Goal: Information Seeking & Learning: Find specific fact

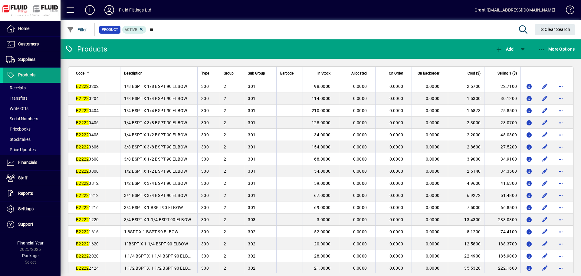
type input "*"
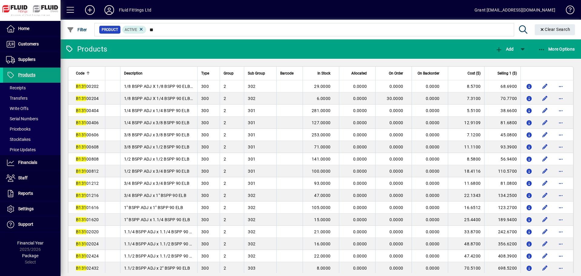
type input "*"
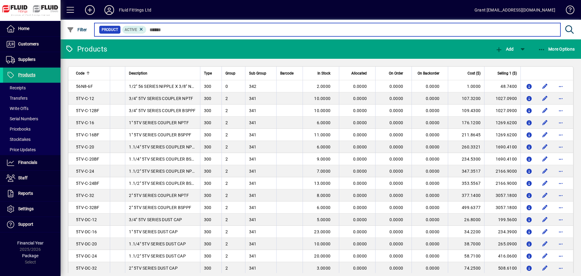
click at [160, 31] on input "text" at bounding box center [351, 29] width 409 height 8
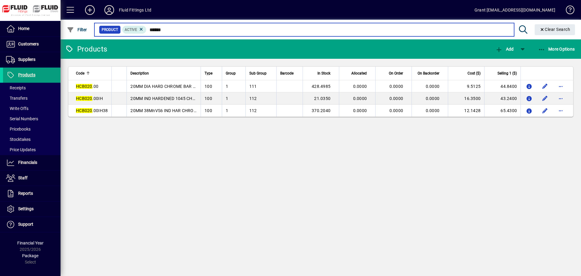
type input "******"
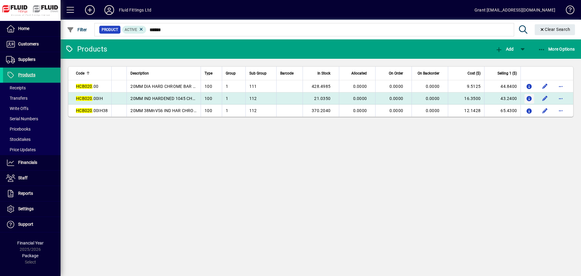
click at [529, 97] on icon "button" at bounding box center [529, 98] width 6 height 5
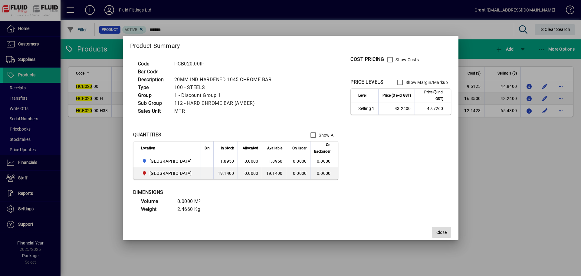
click at [439, 233] on span "Close" at bounding box center [442, 232] width 10 height 6
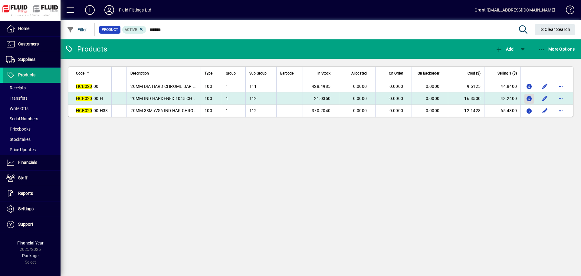
click at [528, 99] on icon "button" at bounding box center [529, 98] width 6 height 5
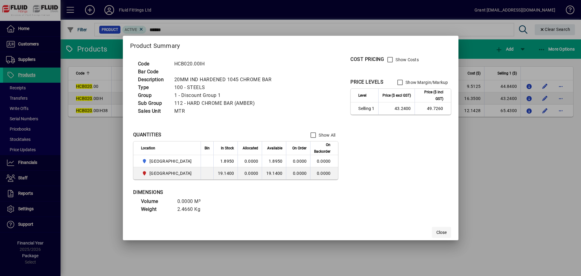
click at [438, 232] on span "Close" at bounding box center [442, 232] width 10 height 6
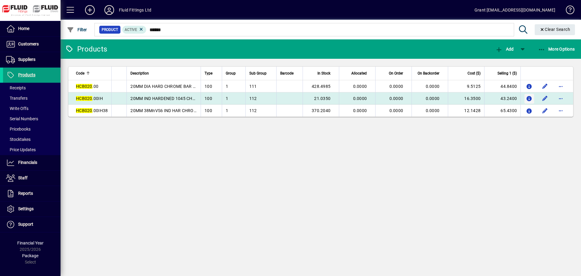
click at [529, 99] on icon "button" at bounding box center [529, 98] width 6 height 5
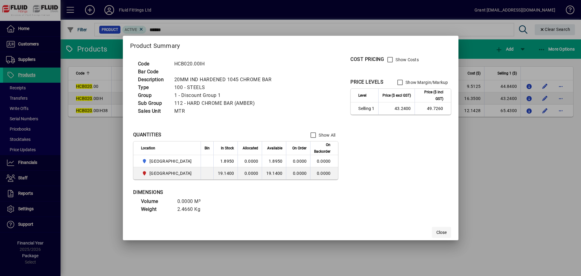
click at [439, 232] on span "Close" at bounding box center [442, 232] width 10 height 6
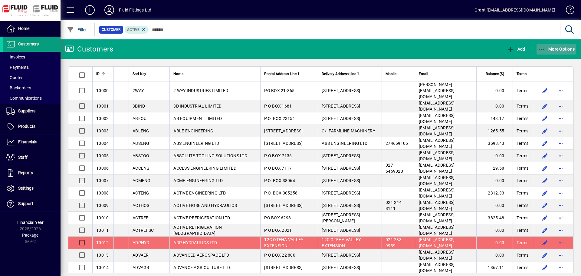
click at [568, 47] on span "More Options" at bounding box center [556, 49] width 37 height 5
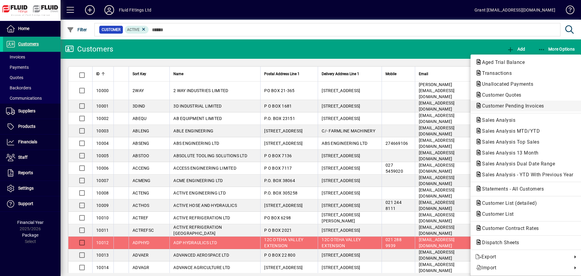
click at [501, 107] on span "Customer Pending Invoices" at bounding box center [512, 106] width 72 height 6
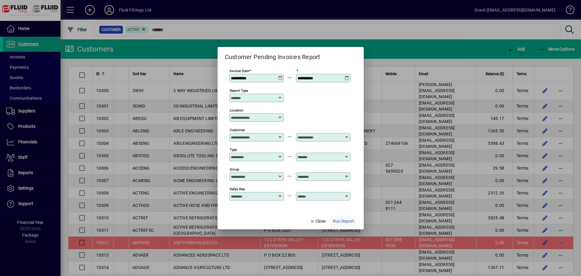
click at [339, 219] on span "Run Report" at bounding box center [343, 221] width 21 height 6
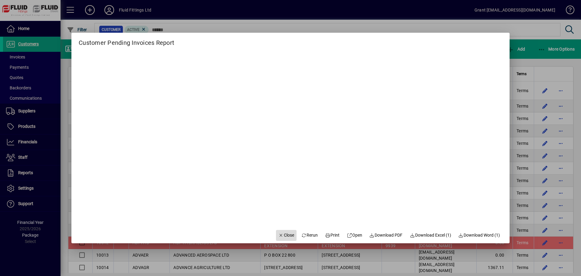
click at [279, 234] on span "Close" at bounding box center [287, 235] width 16 height 6
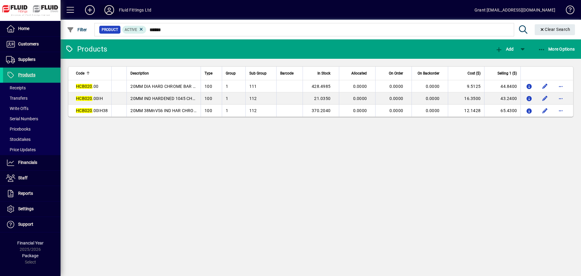
click at [107, 8] on icon at bounding box center [109, 10] width 12 height 10
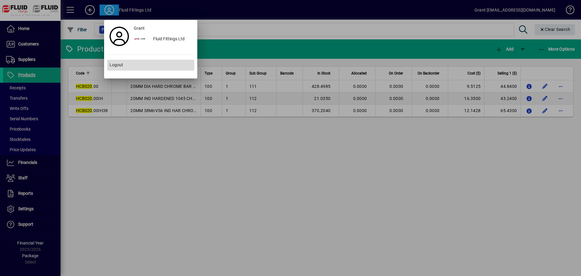
click at [115, 64] on span "Logout" at bounding box center [117, 65] width 14 height 6
